Goal: Book appointment/travel/reservation

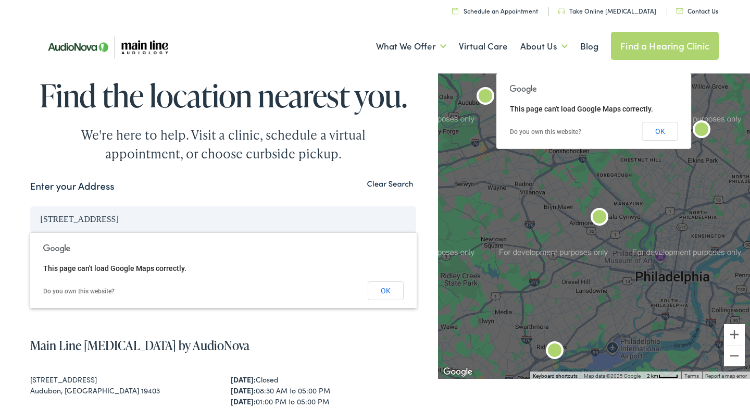
click at [30, 240] on button "Search" at bounding box center [223, 253] width 386 height 27
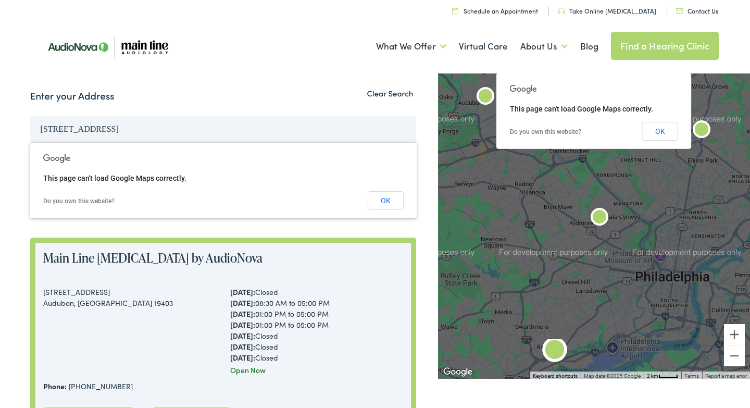
scroll to position [62, 0]
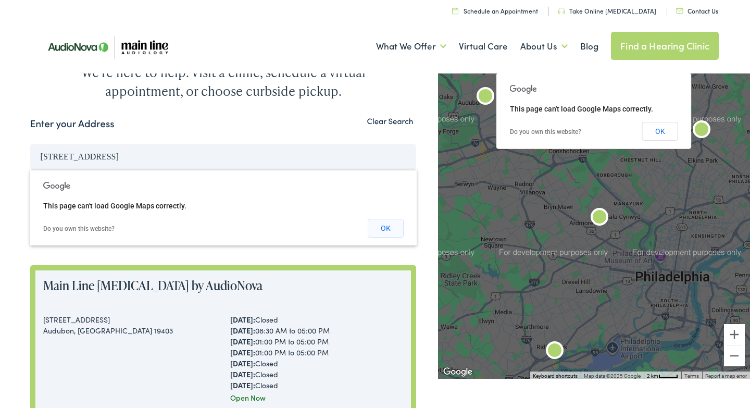
click at [388, 234] on button "OK" at bounding box center [386, 228] width 36 height 19
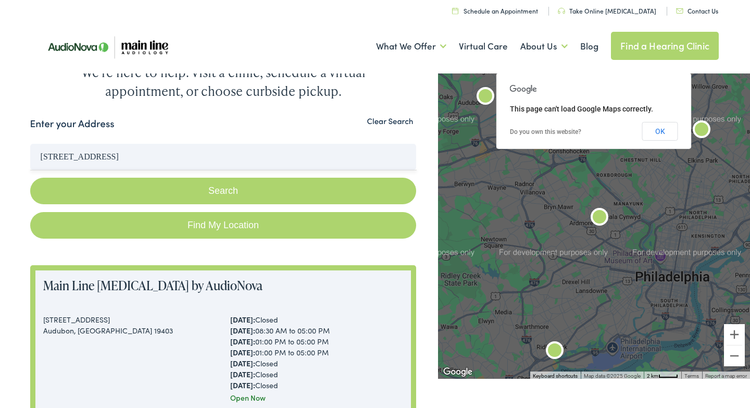
click at [243, 218] on link "Find My Location" at bounding box center [223, 225] width 386 height 27
click at [141, 155] on input "Drexel Hill, Pennsylvania" at bounding box center [223, 157] width 386 height 26
type input "D"
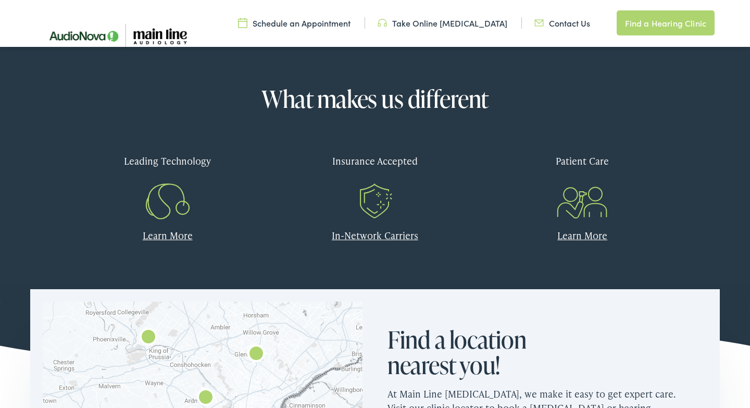
scroll to position [500, 0]
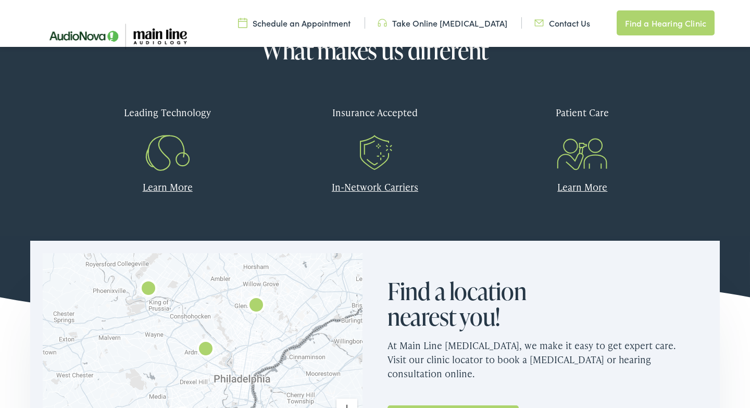
click at [360, 185] on link "In-Network Carriers" at bounding box center [375, 186] width 86 height 13
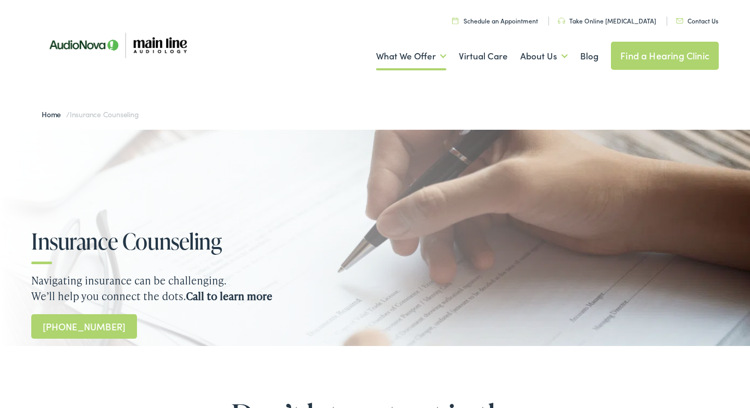
click at [523, 21] on link "Schedule an Appointment" at bounding box center [495, 20] width 86 height 9
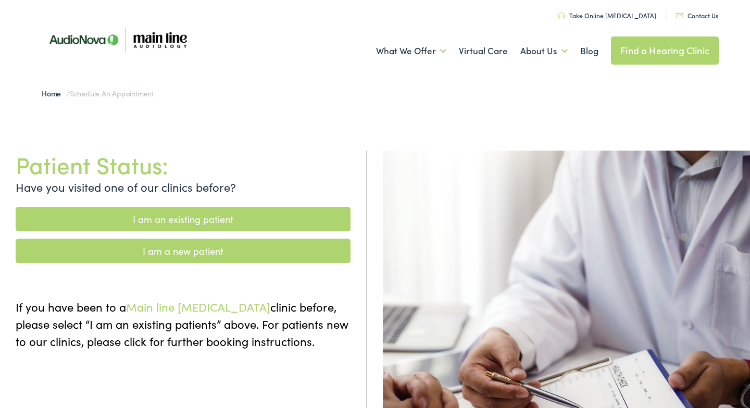
click at [237, 246] on link "I am a new patient" at bounding box center [183, 250] width 335 height 24
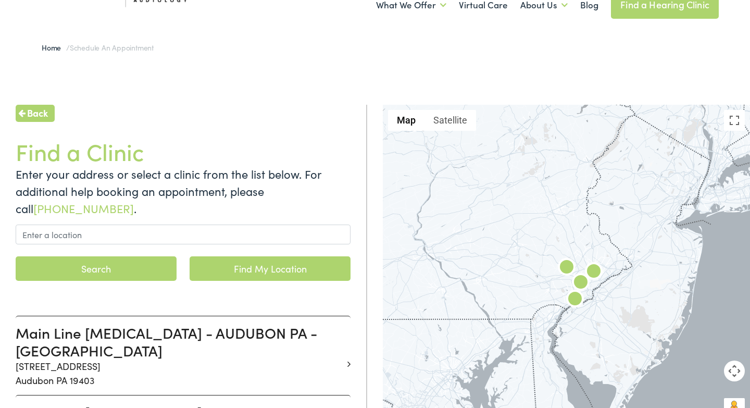
scroll to position [68, 0]
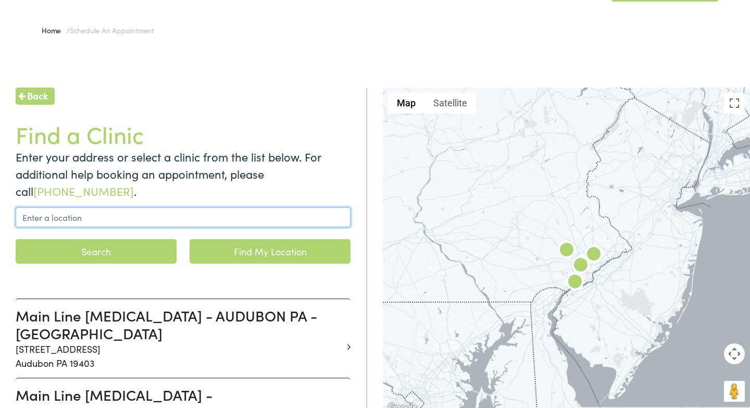
click at [120, 218] on input "text" at bounding box center [183, 217] width 335 height 20
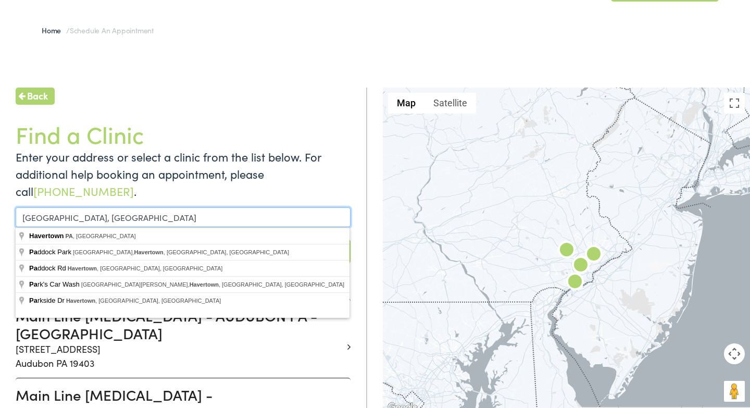
type input "havertown, pa"
click at [16, 239] on button "Search" at bounding box center [96, 251] width 161 height 24
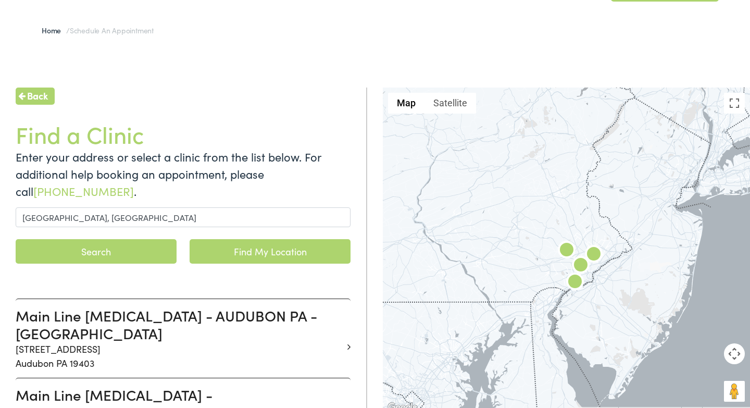
click at [83, 254] on button "Search" at bounding box center [96, 251] width 161 height 24
click at [112, 255] on button "Search" at bounding box center [96, 251] width 161 height 24
click at [154, 256] on button "Search" at bounding box center [96, 251] width 161 height 24
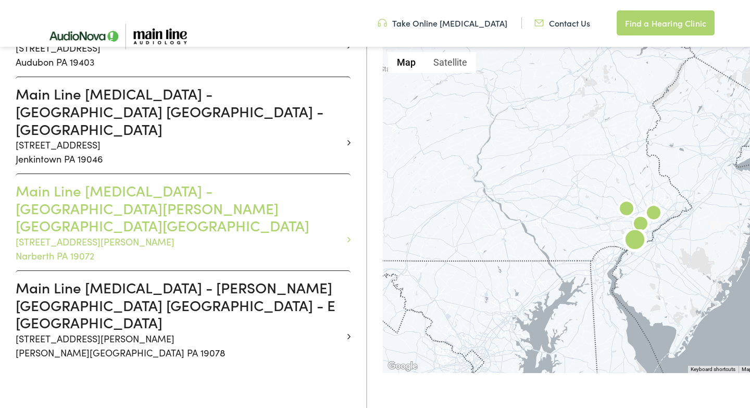
scroll to position [351, 0]
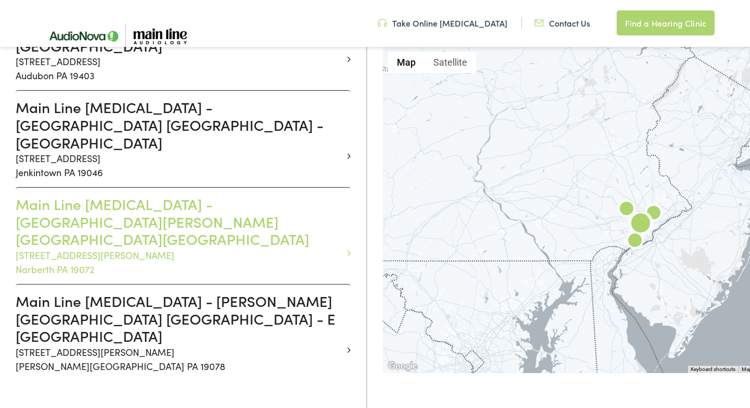
click at [192, 248] on p "916 Montgomery Avenue Narberth PA 19072" at bounding box center [179, 262] width 327 height 28
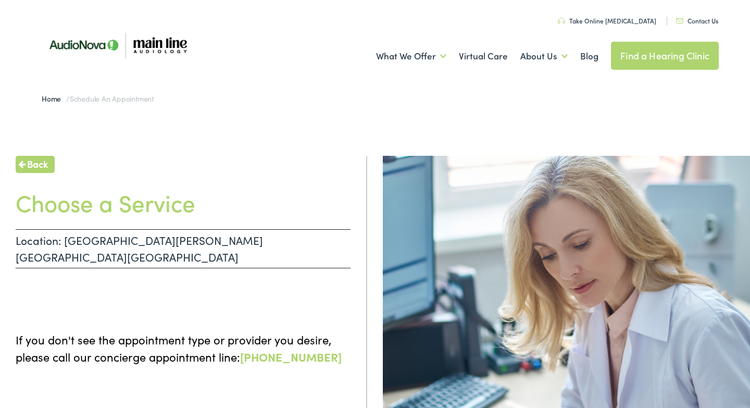
click at [40, 165] on span "Back" at bounding box center [37, 164] width 21 height 14
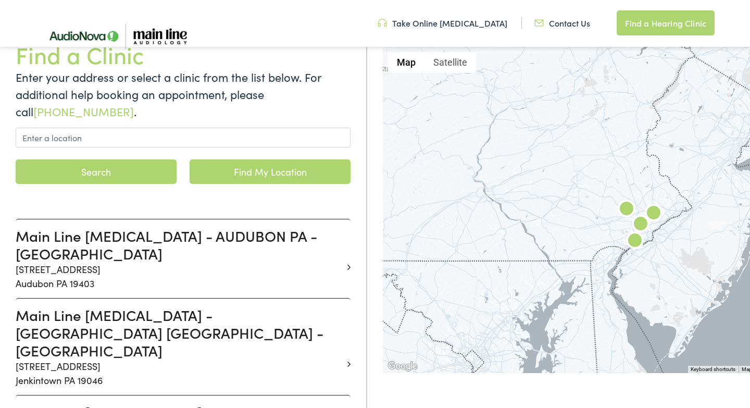
scroll to position [161, 0]
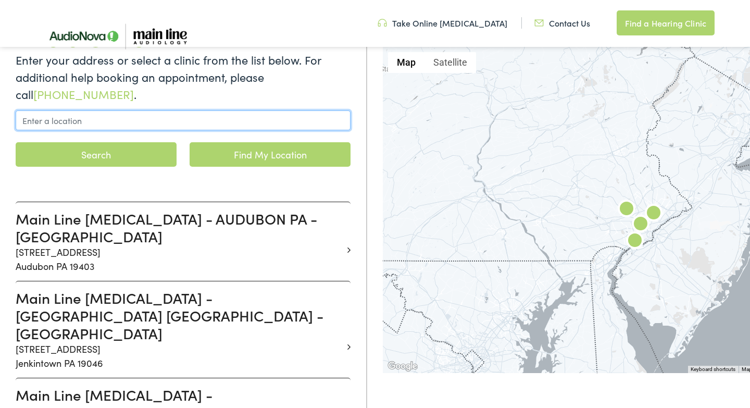
click at [83, 122] on input "text" at bounding box center [183, 120] width 335 height 20
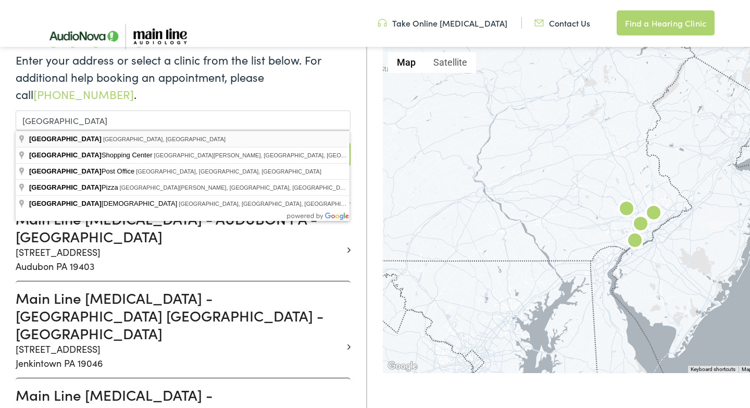
type input "Newtown Square, PA, USA"
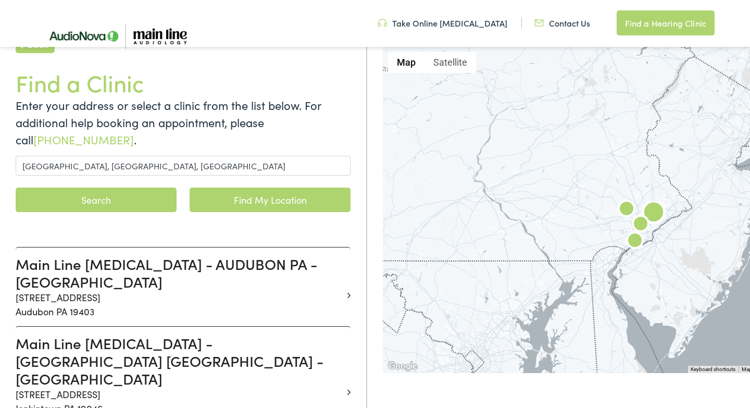
scroll to position [115, 0]
click at [150, 201] on button "Search" at bounding box center [96, 200] width 161 height 24
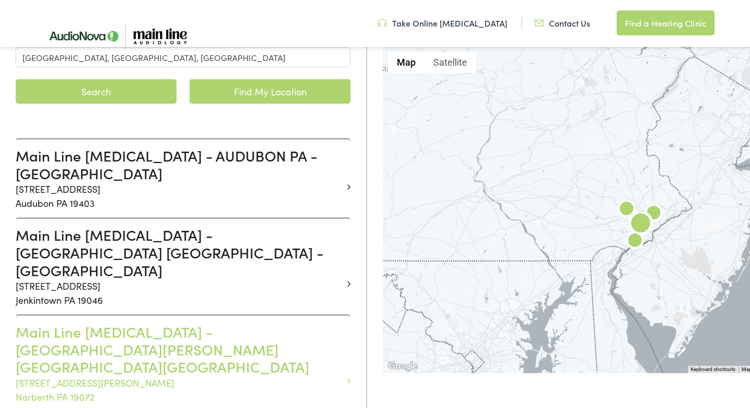
scroll to position [330, 0]
